Goal: Check status: Check status

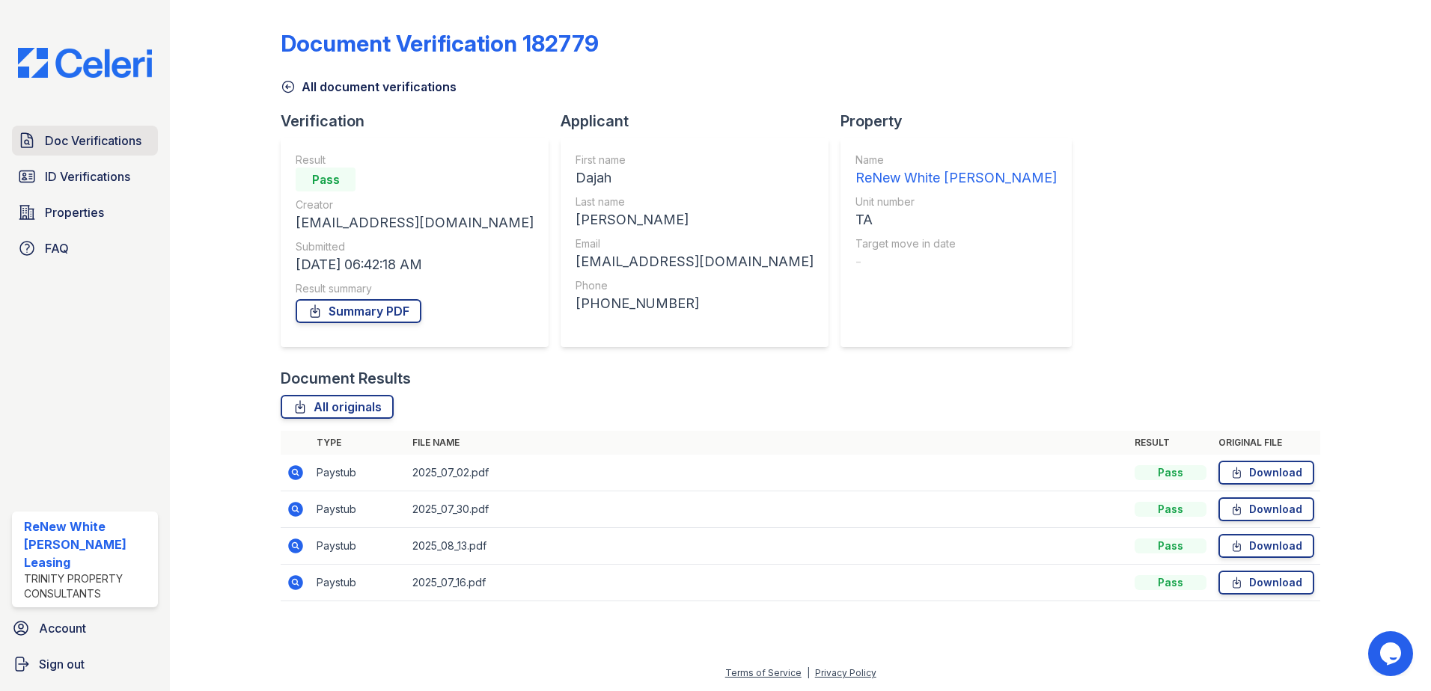
click at [107, 141] on span "Doc Verifications" at bounding box center [93, 141] width 97 height 18
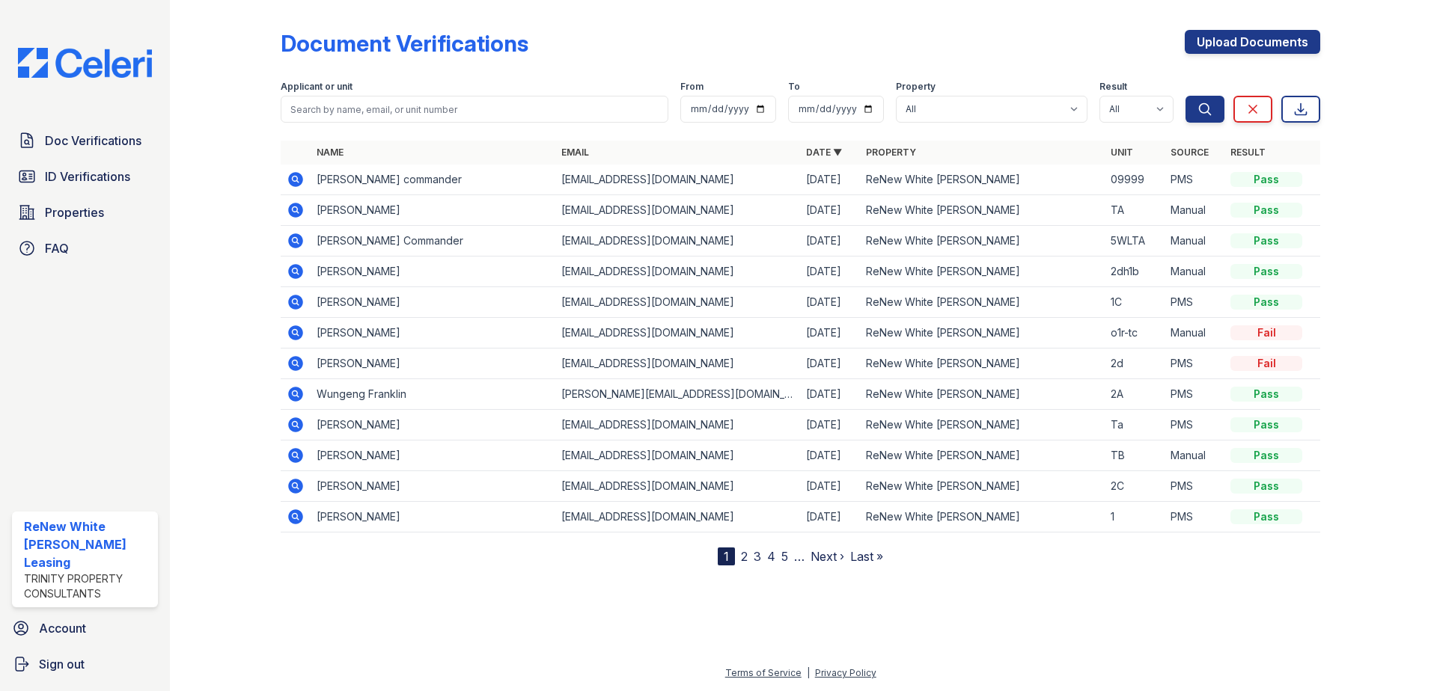
click at [293, 210] on icon at bounding box center [295, 209] width 4 height 4
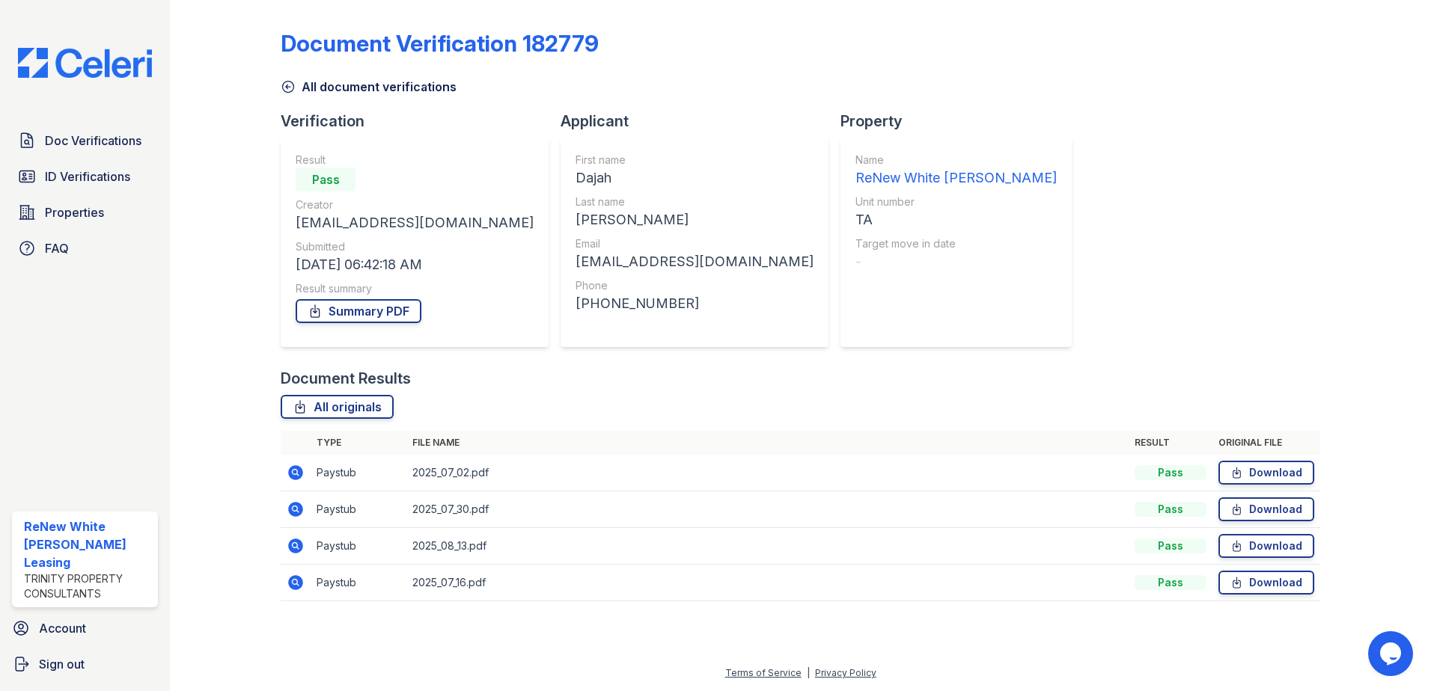
click at [299, 511] on icon at bounding box center [295, 509] width 15 height 15
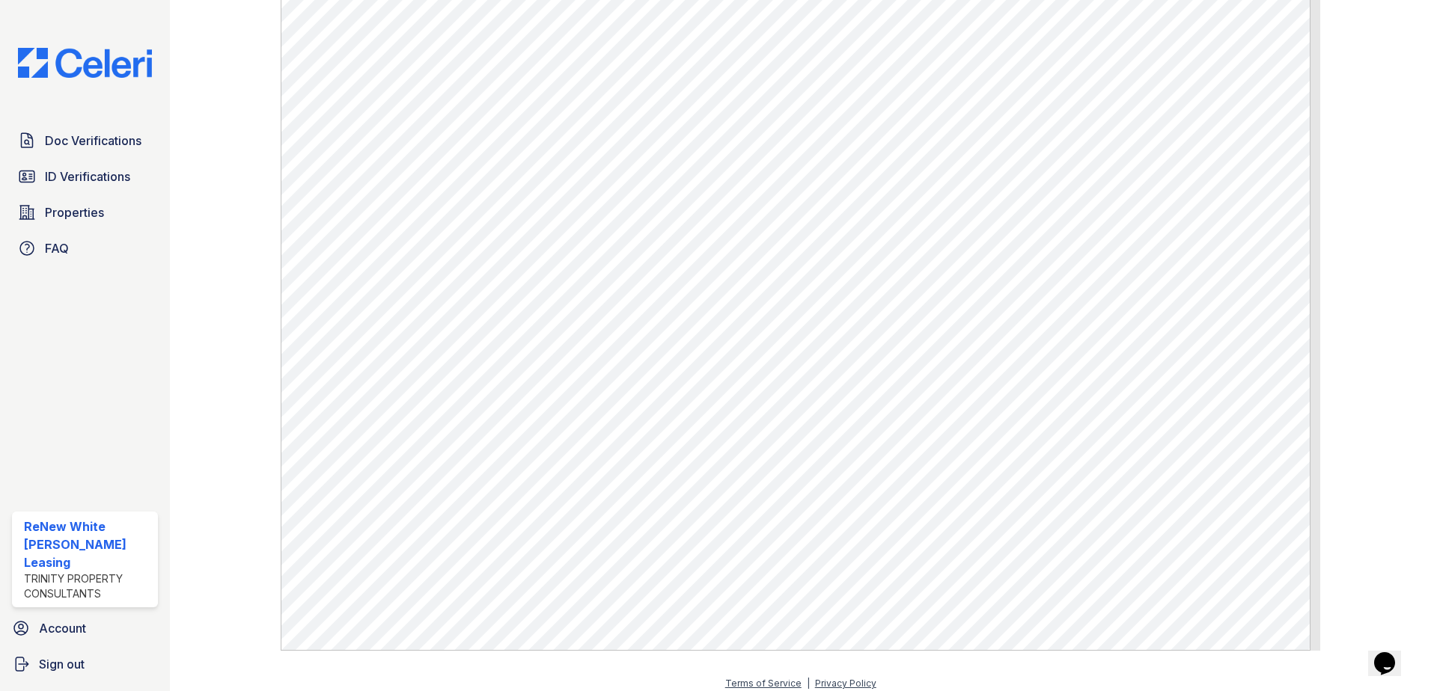
scroll to position [849, 0]
